Goal: Information Seeking & Learning: Learn about a topic

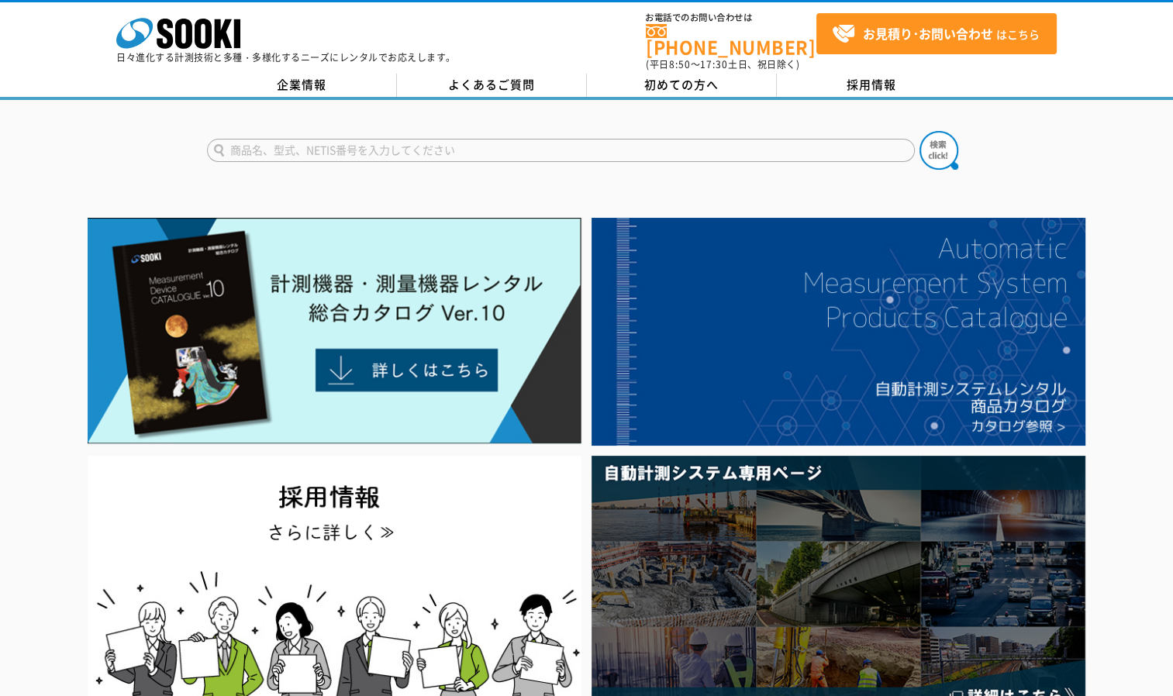
click at [268, 88] on div "企業情報 よくあるご質問 初めての方へ 採用情報" at bounding box center [586, 87] width 1173 height 26
click at [295, 81] on link "企業情報" at bounding box center [302, 85] width 190 height 23
click at [339, 76] on link "企業情報" at bounding box center [302, 85] width 190 height 23
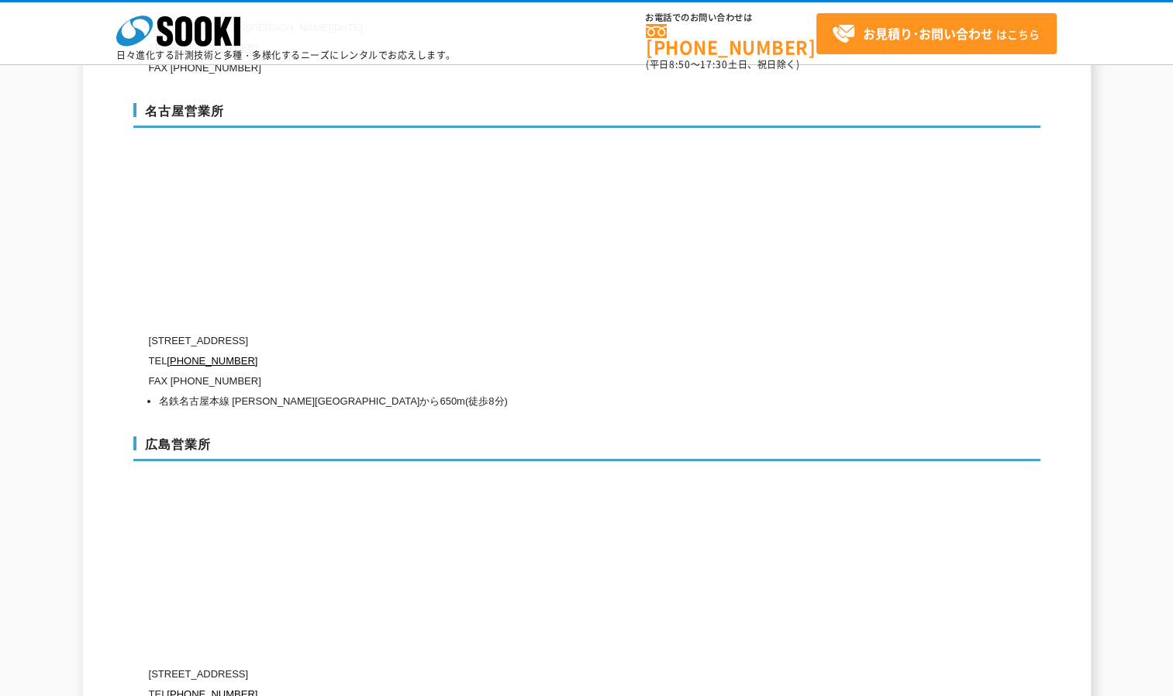
scroll to position [5581, 0]
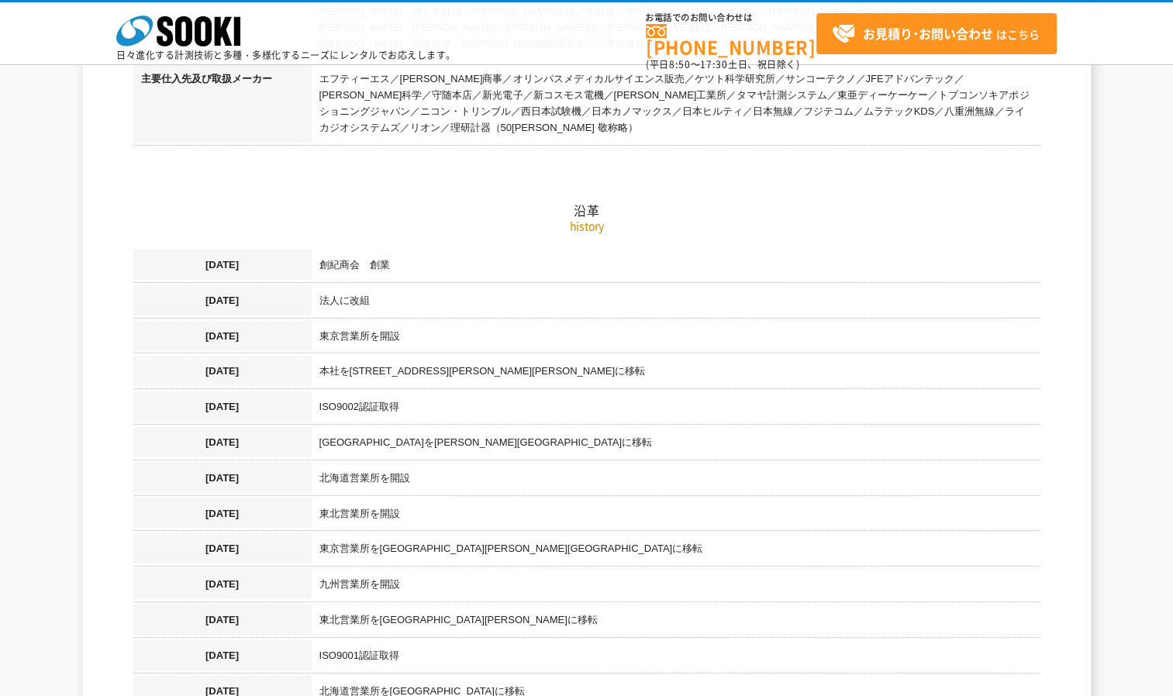
scroll to position [930, 0]
